Goal: Transaction & Acquisition: Purchase product/service

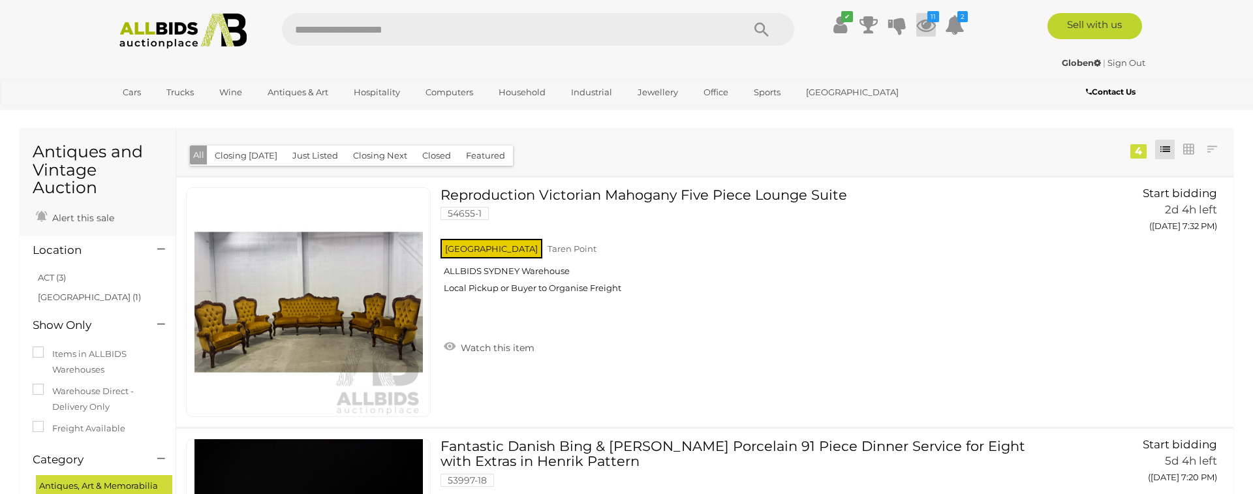
click at [927, 29] on icon at bounding box center [926, 24] width 20 height 23
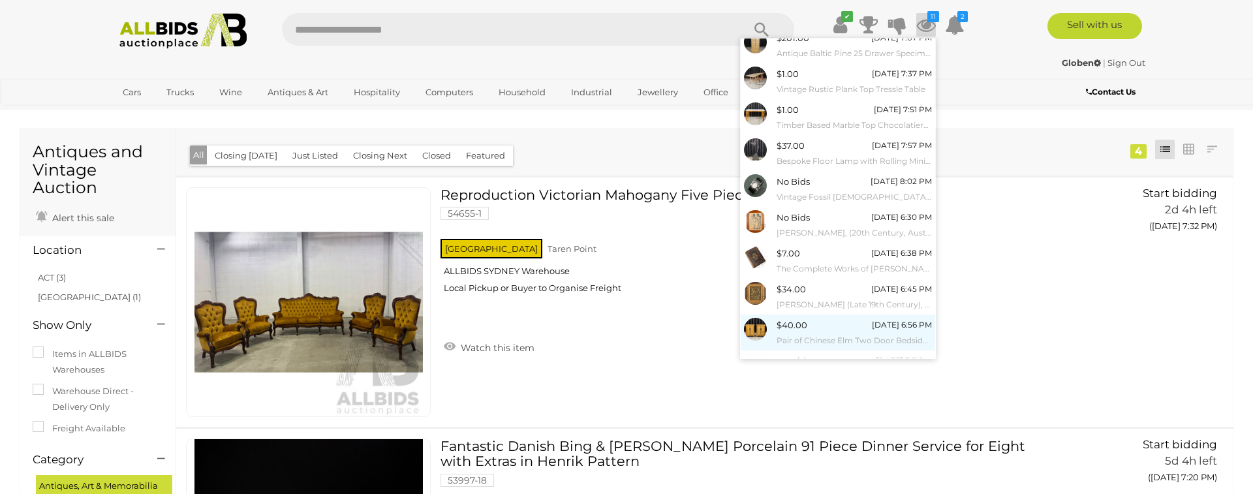
scroll to position [96, 0]
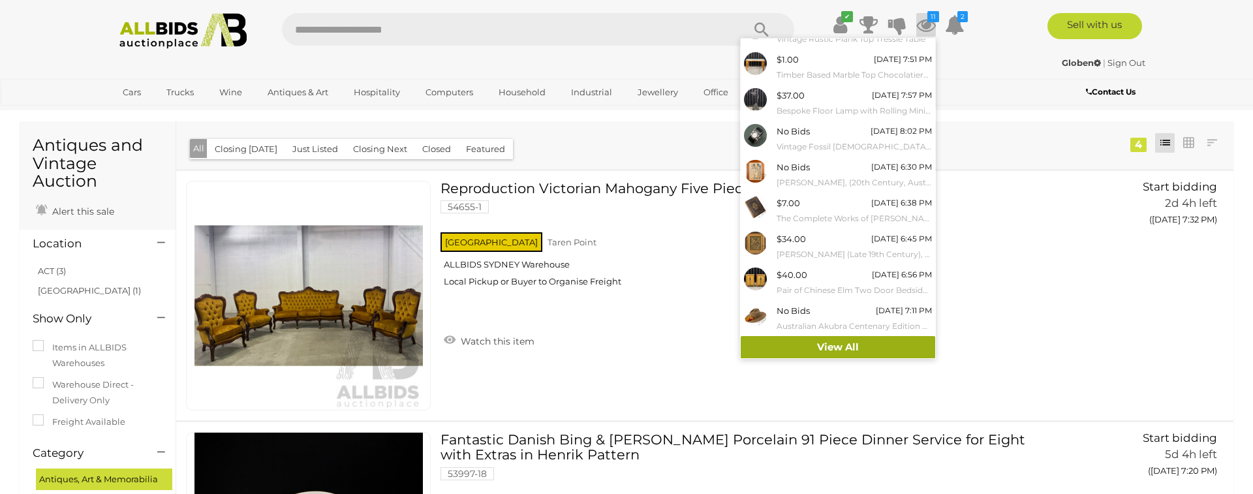
click at [835, 344] on link "View All" at bounding box center [838, 347] width 194 height 23
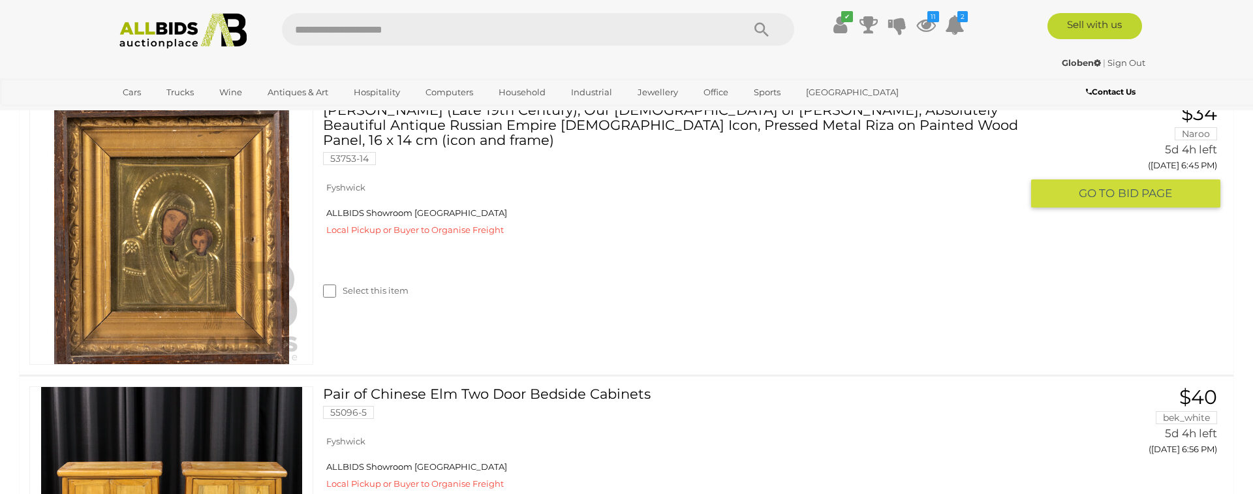
scroll to position [2275, 0]
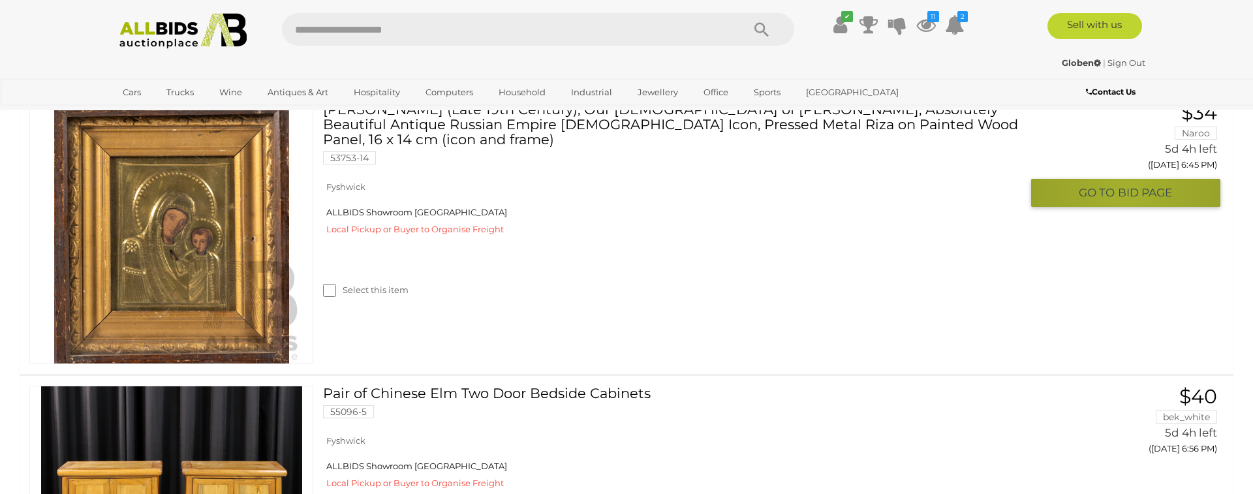
click at [1128, 192] on span "BID PAGE" at bounding box center [1145, 192] width 54 height 15
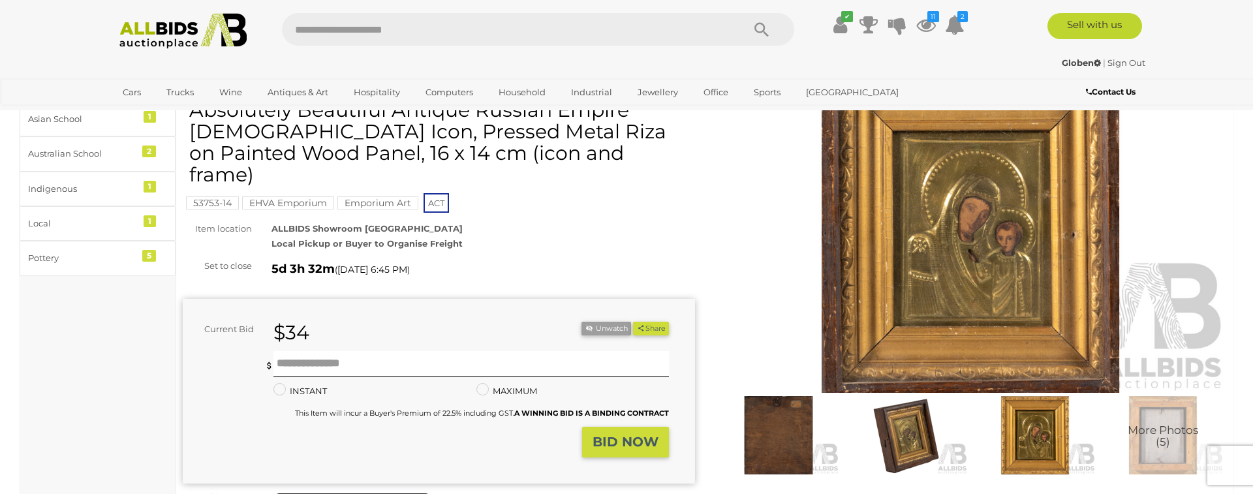
scroll to position [110, 0]
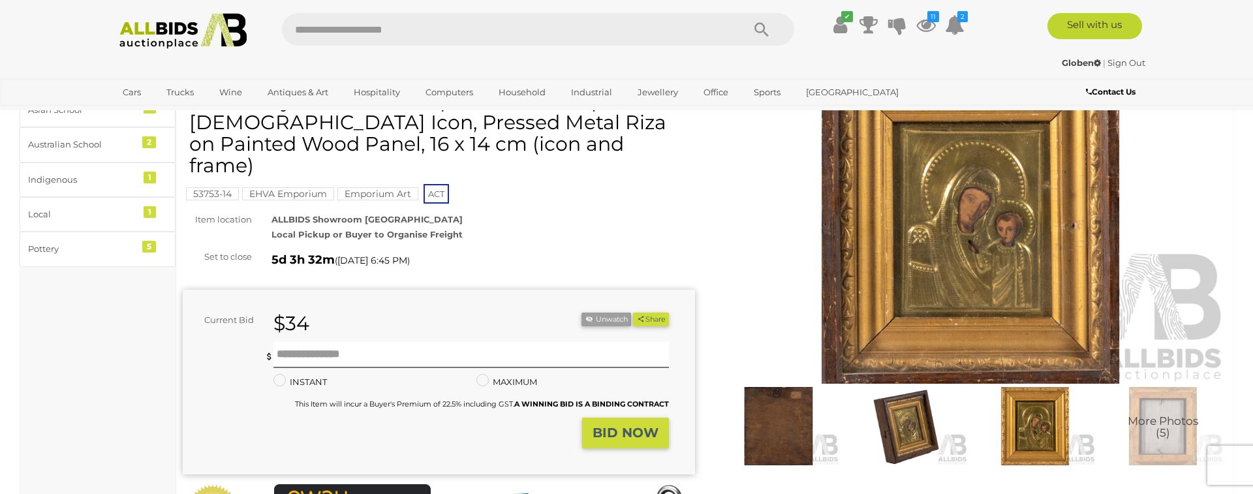
click at [796, 419] on img at bounding box center [778, 426] width 121 height 78
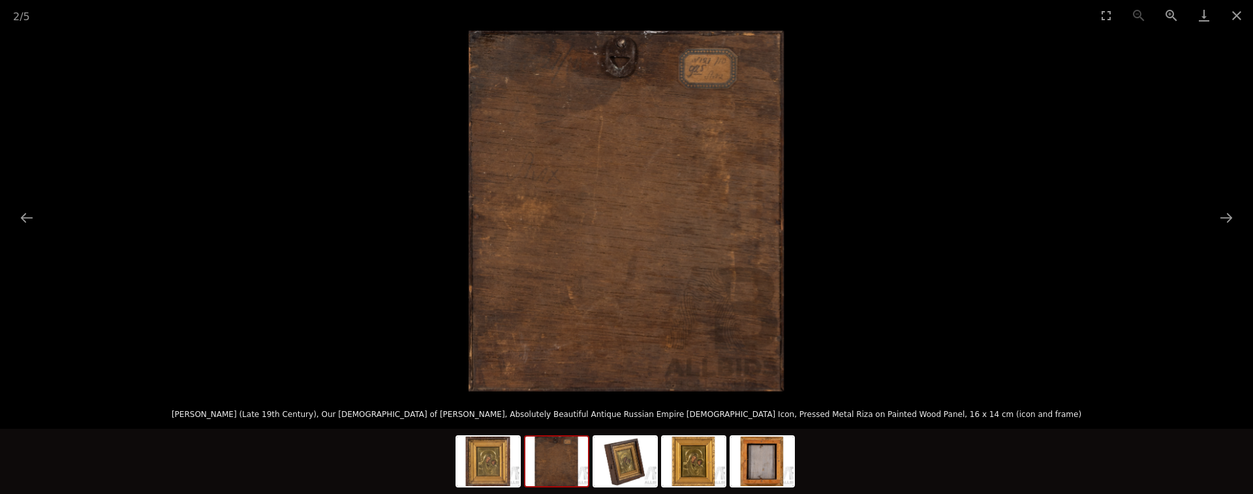
click at [567, 458] on img at bounding box center [556, 462] width 63 height 50
click at [628, 461] on img at bounding box center [625, 462] width 63 height 50
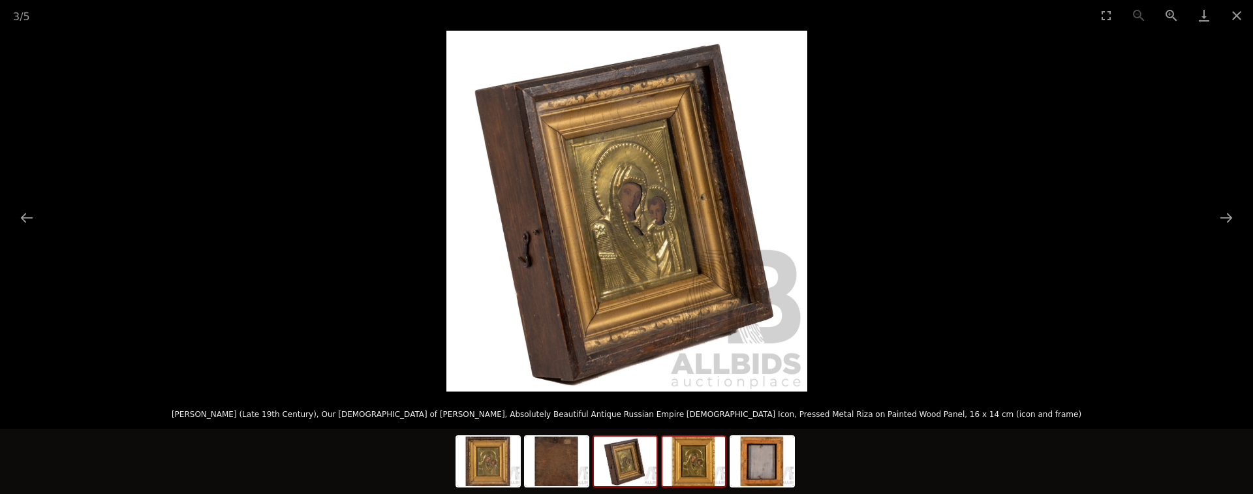
click at [695, 467] on img at bounding box center [693, 462] width 63 height 50
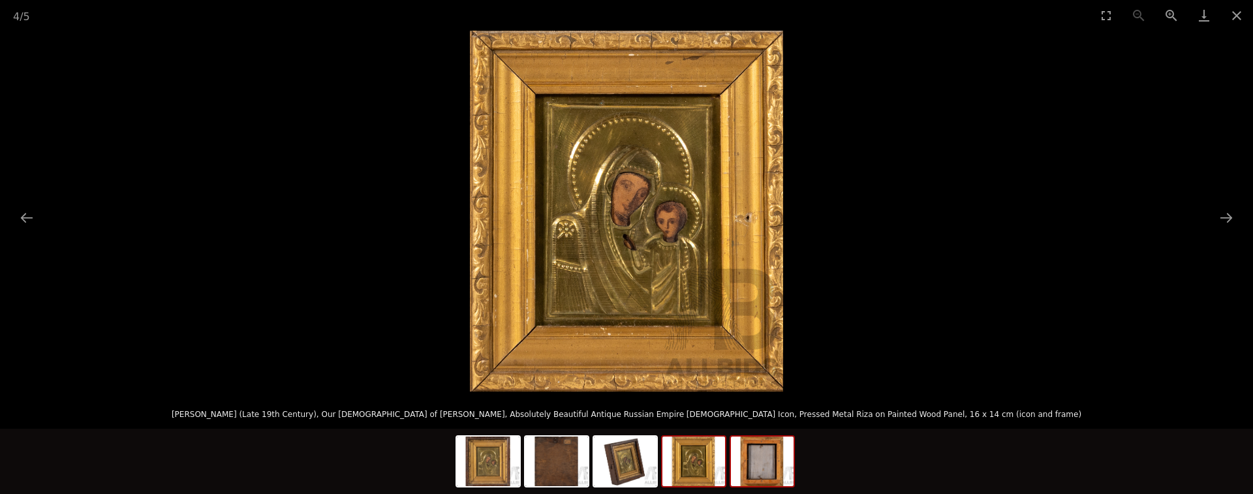
click at [761, 467] on img at bounding box center [762, 462] width 63 height 50
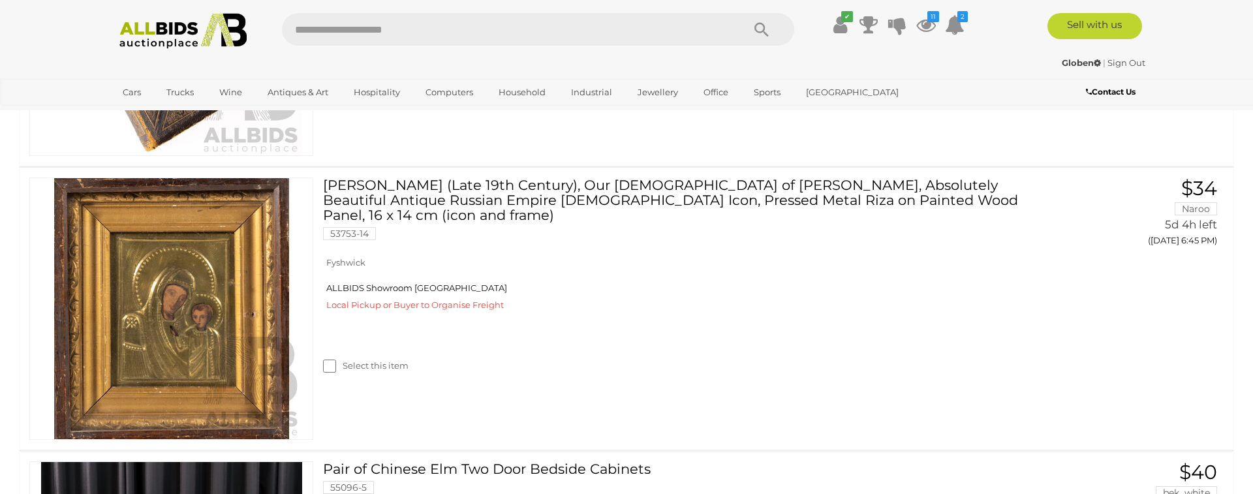
scroll to position [2198, 0]
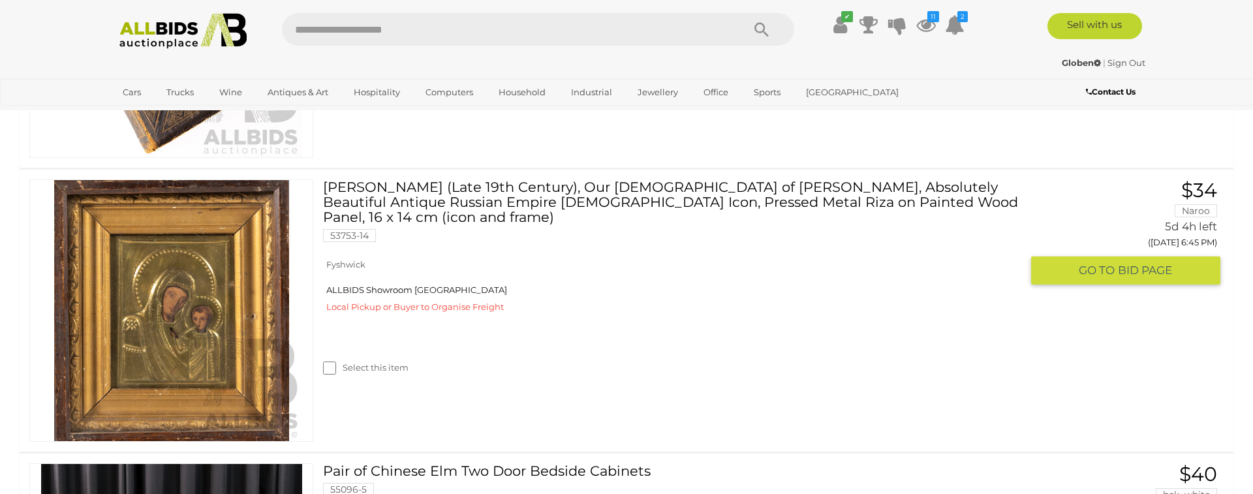
click at [1141, 271] on span "BID PAGE" at bounding box center [1145, 270] width 54 height 15
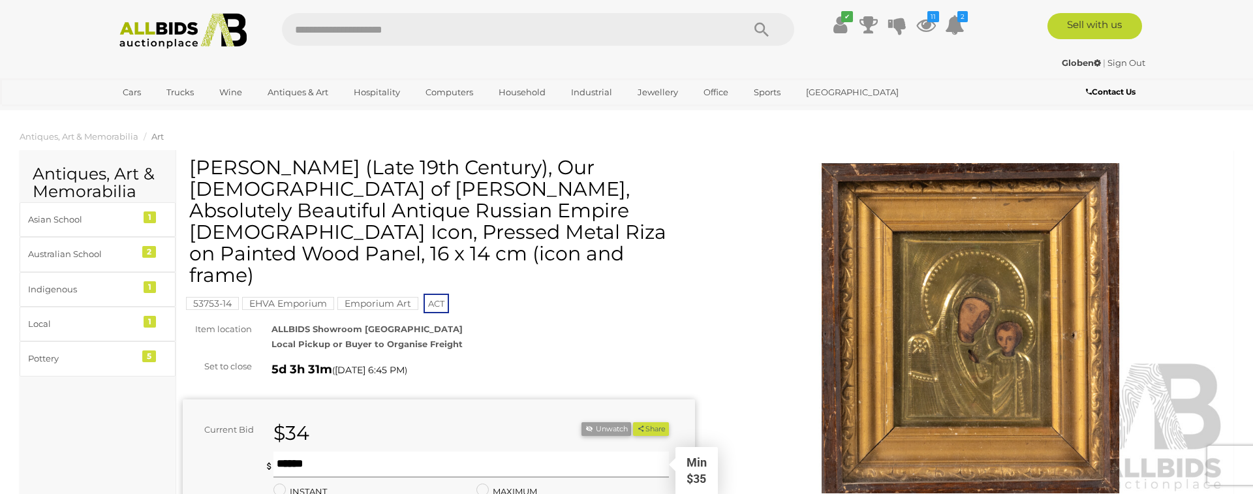
click at [305, 452] on input "text" at bounding box center [470, 465] width 395 height 26
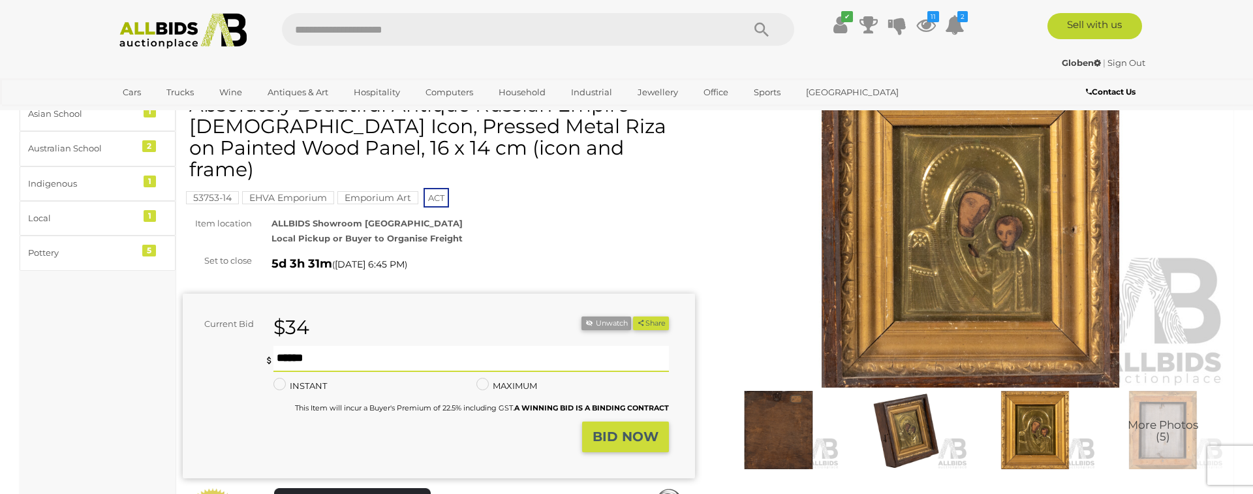
scroll to position [107, 0]
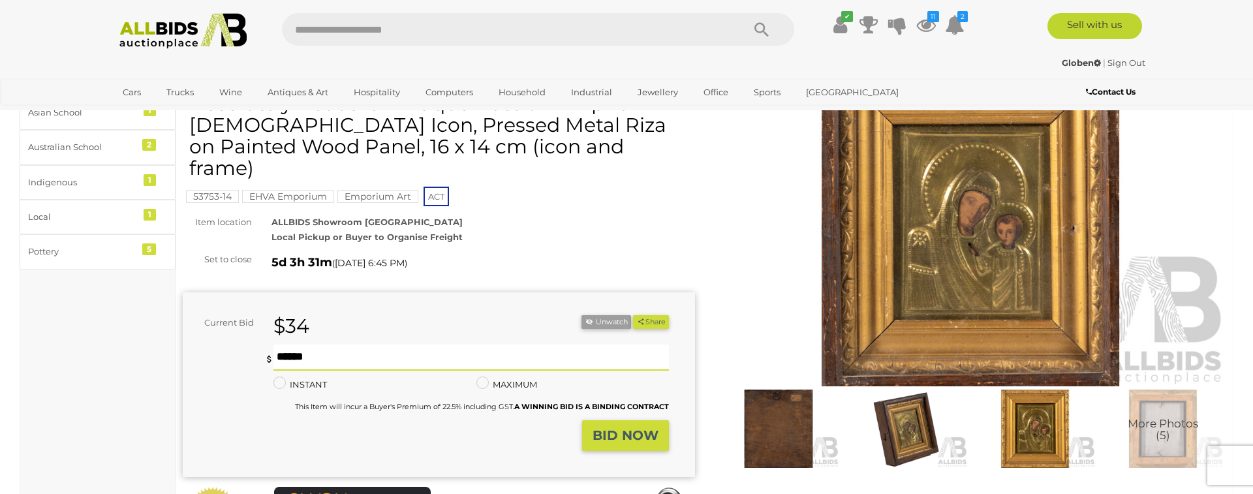
type input "**"
click at [619, 427] on strong "BID NOW" at bounding box center [625, 435] width 66 height 16
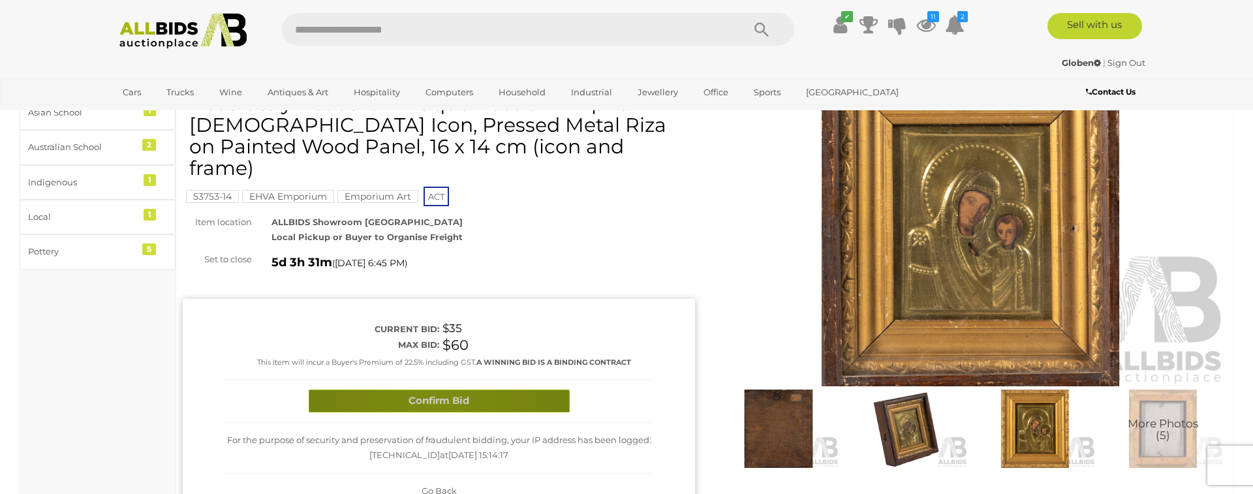
click at [434, 390] on button "Confirm Bid" at bounding box center [439, 401] width 261 height 23
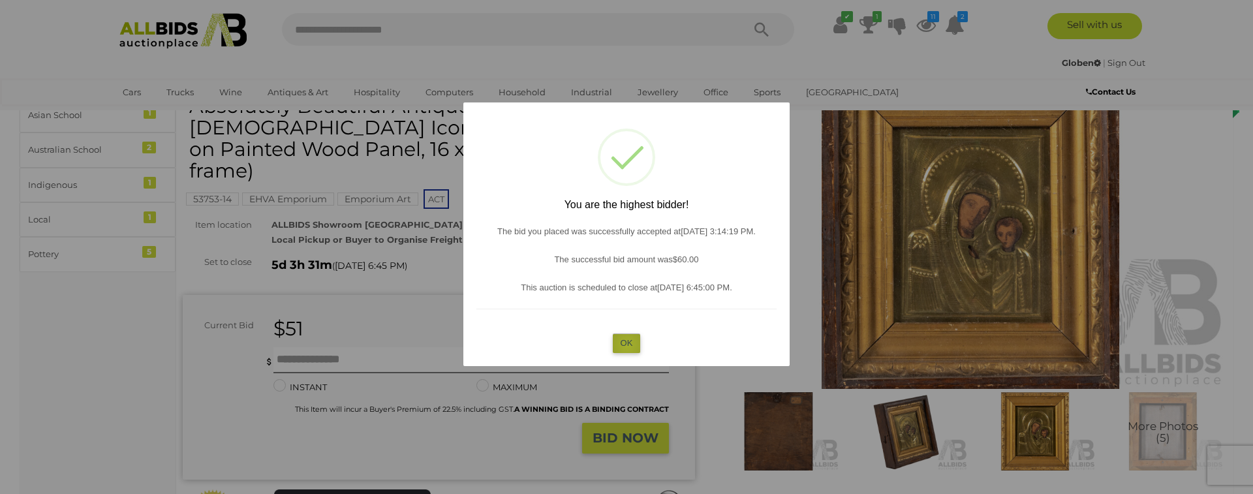
scroll to position [109, 0]
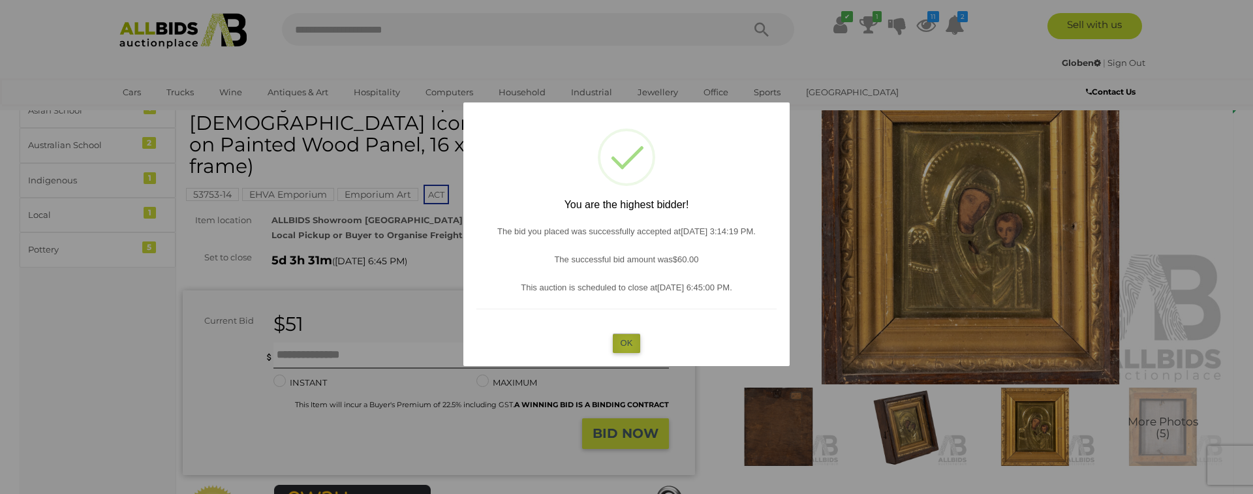
click at [627, 345] on button "OK" at bounding box center [627, 342] width 28 height 19
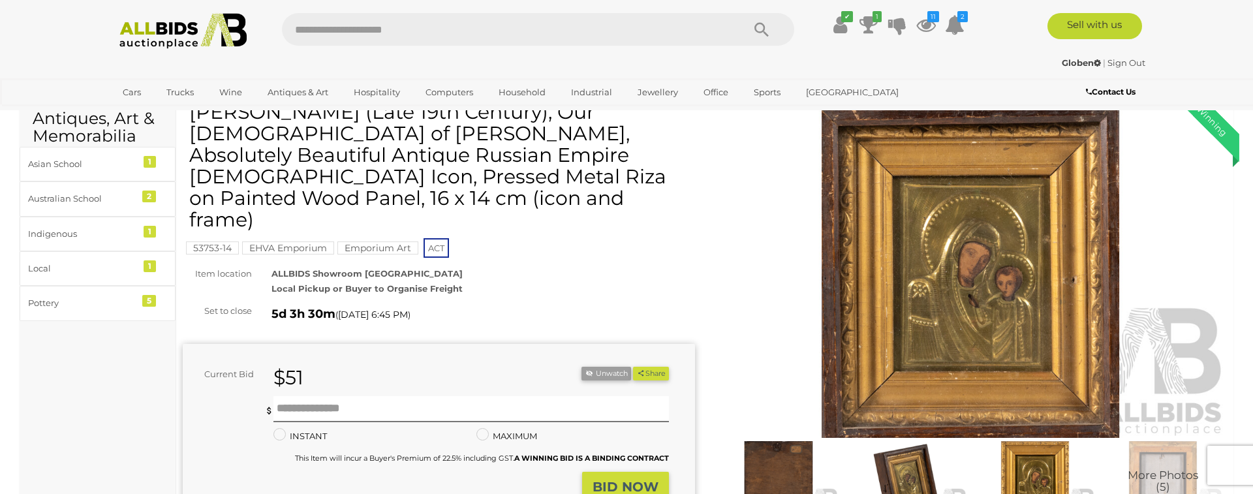
scroll to position [64, 0]
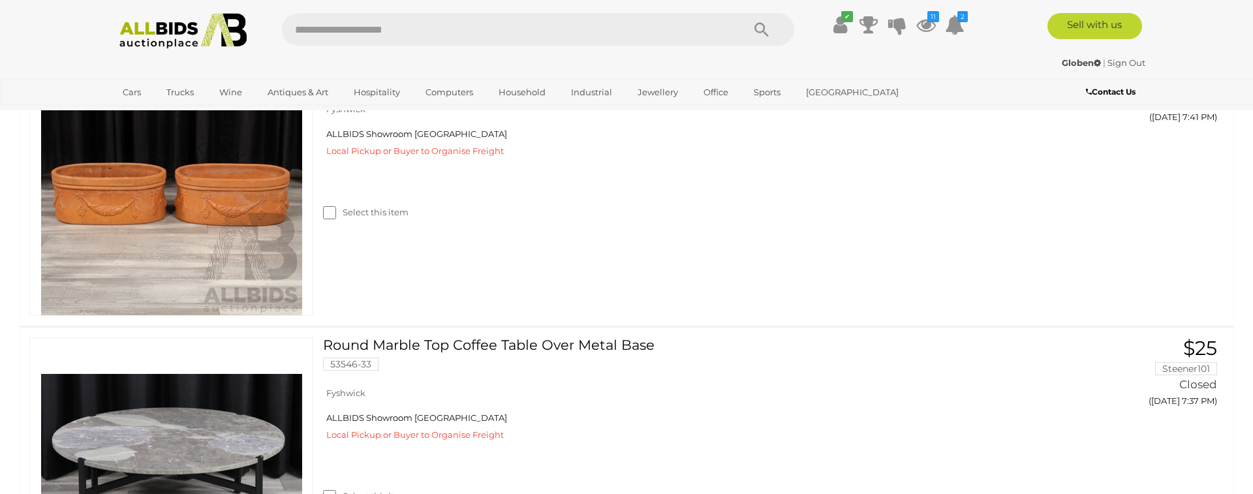
scroll to position [3884, 0]
